Goal: Task Accomplishment & Management: Manage account settings

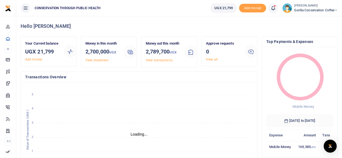
scroll to position [4, 4]
click at [317, 9] on span "Gorilla Conservation Coffee" at bounding box center [316, 10] width 44 height 5
click at [312, 21] on link "Switch accounts" at bounding box center [317, 20] width 43 height 8
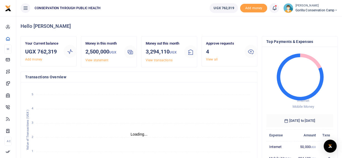
scroll to position [76, 63]
click at [211, 60] on link "View all" at bounding box center [212, 60] width 12 height 4
click at [214, 59] on link "View all" at bounding box center [212, 60] width 12 height 4
click at [210, 59] on link "View all" at bounding box center [212, 60] width 12 height 4
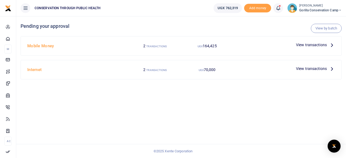
click at [330, 46] on icon at bounding box center [332, 45] width 6 height 6
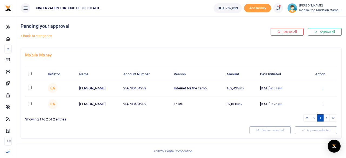
click at [323, 88] on icon at bounding box center [323, 88] width 4 height 4
click at [304, 96] on link "Approve" at bounding box center [303, 97] width 43 height 8
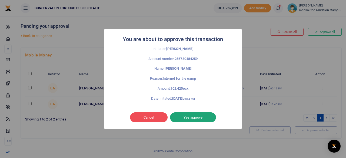
click at [200, 116] on button "Yes approve" at bounding box center [193, 118] width 46 height 10
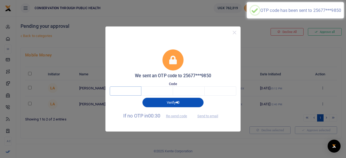
click at [126, 93] on input "text" at bounding box center [126, 91] width 32 height 9
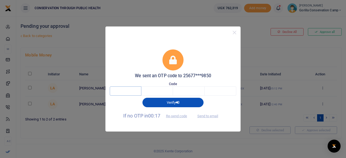
click at [128, 90] on input "text" at bounding box center [126, 91] width 32 height 9
type input "2"
type input "6"
type input "9"
type input "3"
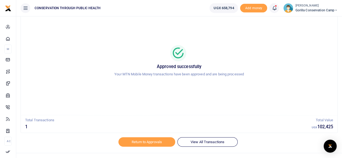
scroll to position [27, 0]
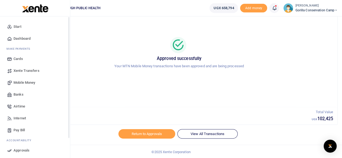
click at [10, 38] on icon at bounding box center [9, 38] width 5 height 5
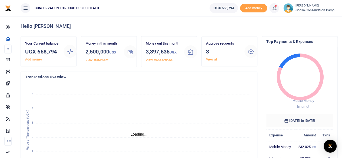
click at [310, 5] on small "[PERSON_NAME]" at bounding box center [317, 6] width 42 height 5
click at [306, 18] on link "Switch accounts" at bounding box center [317, 20] width 43 height 8
